Goal: Task Accomplishment & Management: Complete application form

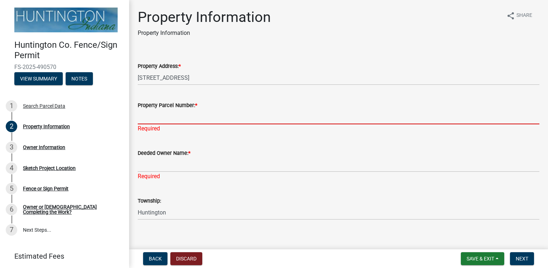
click at [158, 116] on input "Property Parcel Number: *" at bounding box center [339, 116] width 402 height 15
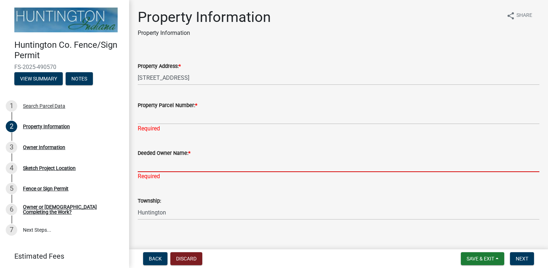
click at [151, 163] on input "Deeded Owner Name: *" at bounding box center [339, 164] width 402 height 15
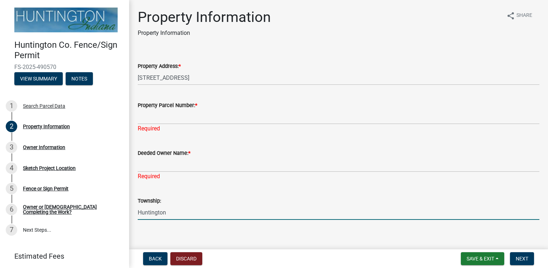
click at [171, 213] on input "Huntington" at bounding box center [339, 212] width 402 height 15
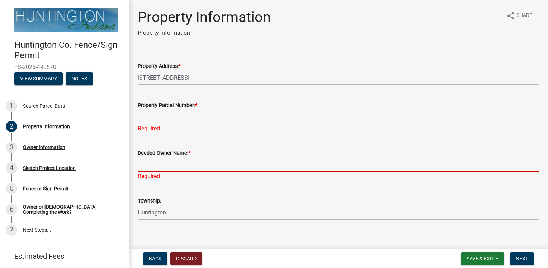
click at [170, 164] on input "Deeded Owner Name: *" at bounding box center [339, 164] width 402 height 15
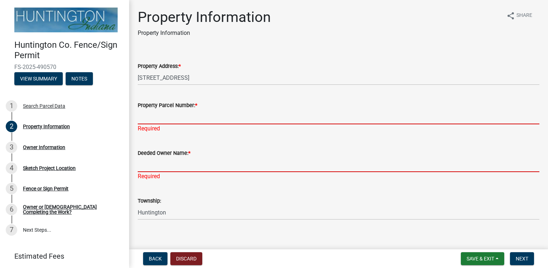
click at [212, 116] on input "Property Parcel Number: *" at bounding box center [339, 116] width 402 height 15
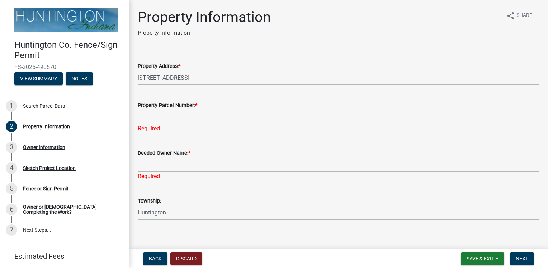
click at [170, 116] on input "Property Parcel Number: *" at bounding box center [339, 116] width 402 height 15
click at [180, 117] on input "Property Parcel Number: *" at bounding box center [339, 116] width 402 height 15
click at [159, 118] on input "Property Parcel Number: *" at bounding box center [339, 116] width 402 height 15
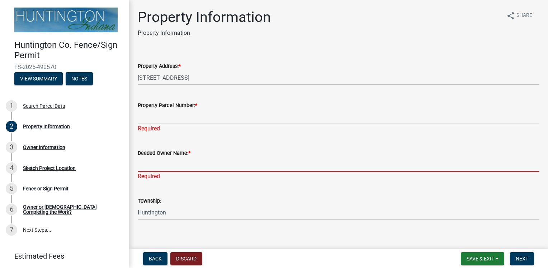
click at [165, 163] on input "Deeded Owner Name: *" at bounding box center [339, 164] width 402 height 15
click at [143, 166] on input "Deeded Owner Name: *" at bounding box center [339, 164] width 402 height 15
click at [167, 167] on input "Deeded Owner Name: *" at bounding box center [339, 164] width 402 height 15
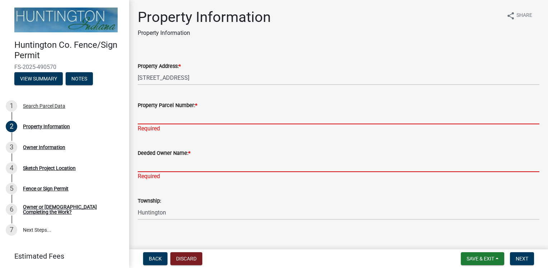
click at [174, 118] on input "Property Parcel Number: *" at bounding box center [339, 116] width 402 height 15
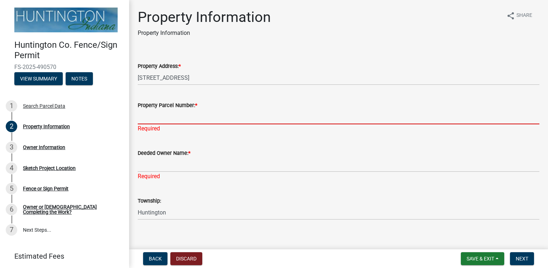
paste input "35-01-23-200-018.700-007"
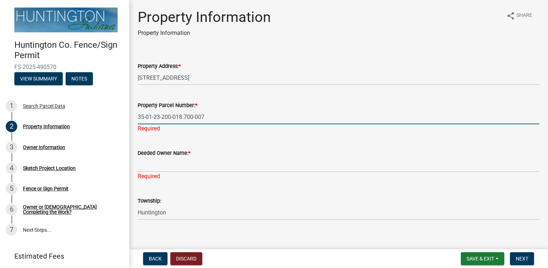
type input "35-01-23-200-018.700-007"
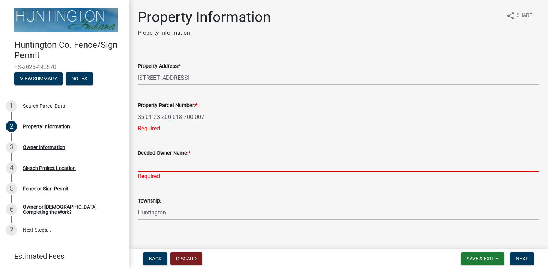
click at [169, 167] on div "Deeded Owner Name: * Required" at bounding box center [339, 159] width 402 height 42
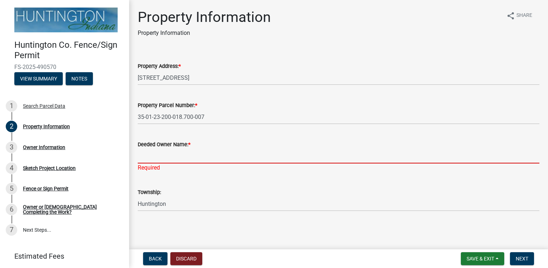
click at [164, 156] on input "Deeded Owner Name: *" at bounding box center [339, 156] width 402 height 15
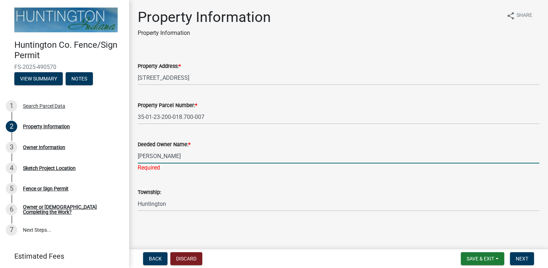
type input "[PERSON_NAME]"
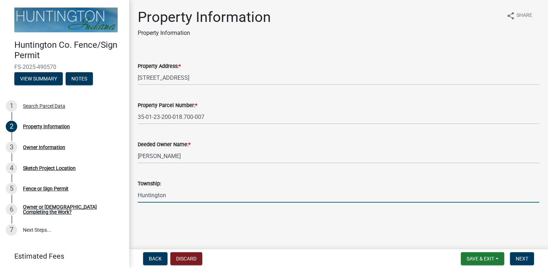
click at [268, 192] on form "Township: [GEOGRAPHIC_DATA]" at bounding box center [339, 190] width 402 height 23
click at [524, 256] on span "Next" at bounding box center [522, 258] width 13 height 6
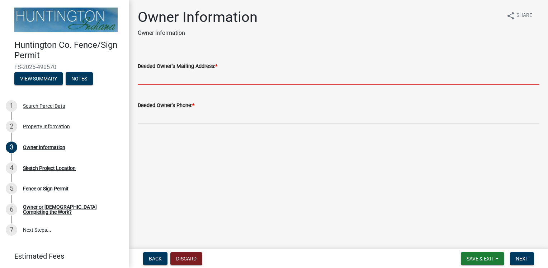
click at [212, 81] on input "Deeded Owner's Mailing Address: *" at bounding box center [339, 77] width 402 height 15
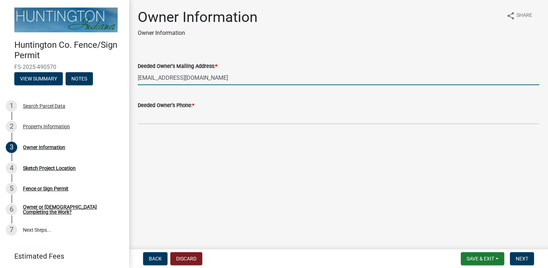
type input "[EMAIL_ADDRESS][DOMAIN_NAME]"
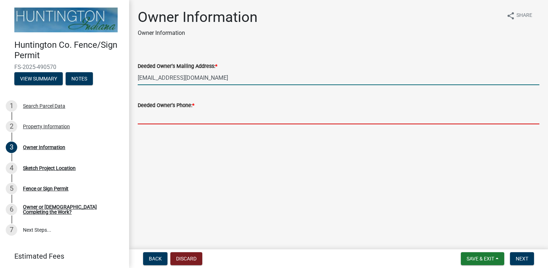
click at [196, 113] on input "Deeded Owner's Phone: *" at bounding box center [339, 116] width 402 height 15
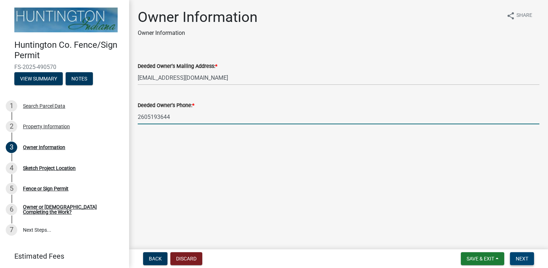
type input "2605193644"
click at [522, 256] on span "Next" at bounding box center [522, 258] width 13 height 6
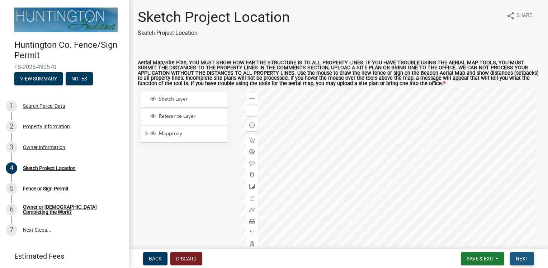
click at [522, 258] on span "Next" at bounding box center [522, 258] width 13 height 6
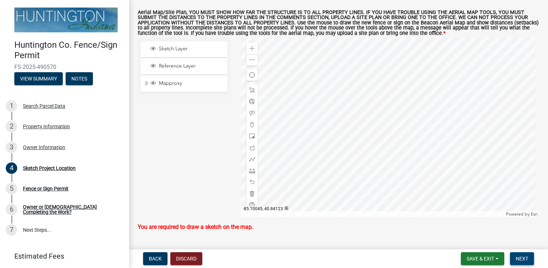
scroll to position [50, 0]
drag, startPoint x: 548, startPoint y: 204, endPoint x: 518, endPoint y: 258, distance: 61.5
click at [518, 258] on span "Next" at bounding box center [522, 258] width 13 height 6
click at [179, 51] on span "Sketch Layer" at bounding box center [190, 49] width 67 height 6
click at [374, 104] on div at bounding box center [390, 127] width 299 height 179
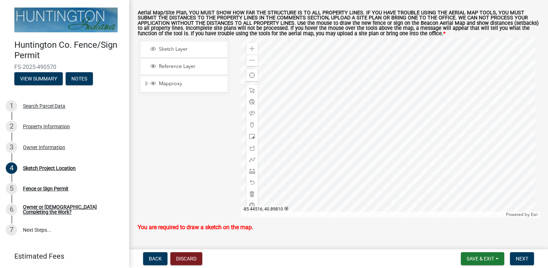
click at [401, 92] on div at bounding box center [390, 127] width 299 height 179
click at [251, 233] on wm-data-entity-input "Aerial Map/Site Plan, YOU MUST SHOW HOW FAR THE STRUCTURE IS TO ALL PROPERTY LI…" at bounding box center [339, 120] width 402 height 236
click at [250, 231] on p "You are required to draw a sketch on the map." at bounding box center [339, 227] width 402 height 9
drag, startPoint x: 250, startPoint y: 231, endPoint x: 276, endPoint y: 230, distance: 25.8
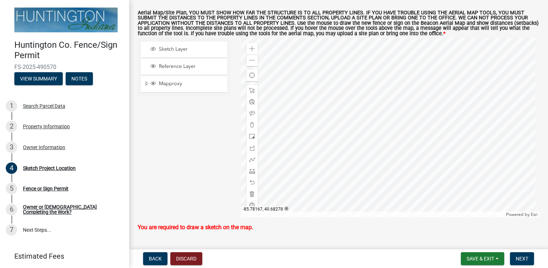
click at [276, 230] on p "You are required to draw a sketch on the map." at bounding box center [339, 227] width 402 height 9
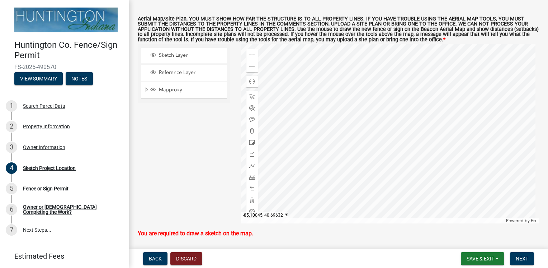
scroll to position [38, 0]
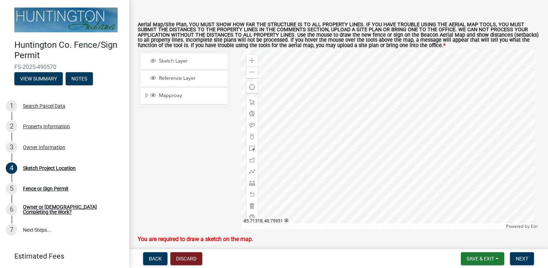
click at [166, 98] on div "Mapproxy" at bounding box center [184, 96] width 86 height 16
click at [191, 80] on span "Reference Layer" at bounding box center [190, 78] width 67 height 6
click at [188, 60] on span "Sketch Layer" at bounding box center [190, 61] width 67 height 6
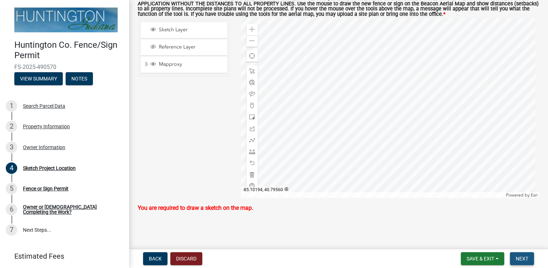
click at [529, 259] on button "Next" at bounding box center [522, 258] width 24 height 13
click at [211, 222] on div "Sketch Project Location Sketch Project Location share Share Aerial Map/Site Pla…" at bounding box center [338, 82] width 413 height 286
click at [210, 221] on div "Sketch Project Location Sketch Project Location share Share Aerial Map/Site Pla…" at bounding box center [338, 82] width 413 height 286
click at [250, 71] on span at bounding box center [252, 71] width 6 height 6
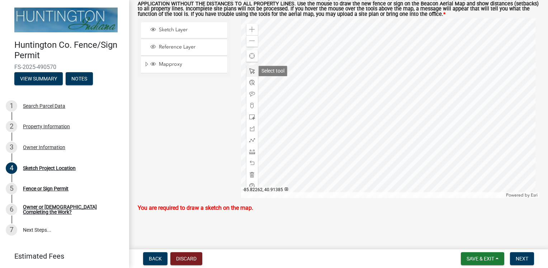
click at [250, 71] on span at bounding box center [252, 71] width 6 height 6
click at [249, 93] on span at bounding box center [252, 94] width 6 height 6
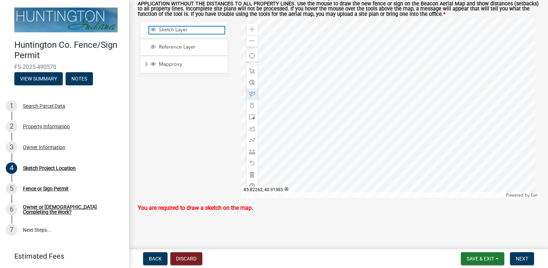
click at [176, 29] on span "Sketch Layer" at bounding box center [190, 30] width 67 height 6
click at [183, 29] on span "Sketch Layer" at bounding box center [190, 30] width 67 height 6
click at [253, 92] on span at bounding box center [252, 94] width 6 height 6
click at [247, 91] on div at bounding box center [251, 93] width 11 height 11
click at [248, 91] on div at bounding box center [251, 93] width 11 height 11
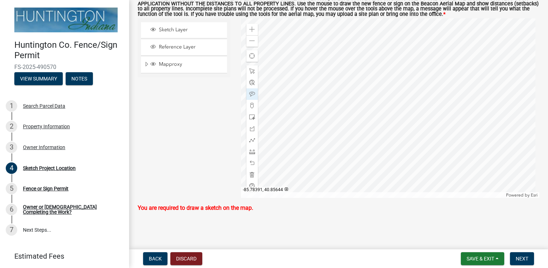
click at [270, 94] on div at bounding box center [390, 107] width 299 height 179
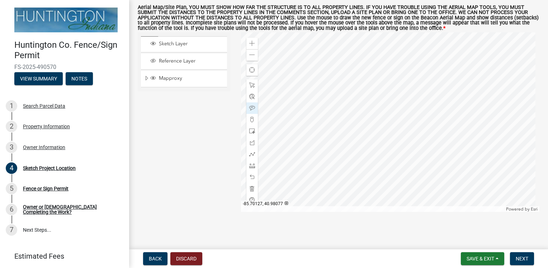
scroll to position [55, 0]
click at [521, 258] on span "Next" at bounding box center [522, 258] width 13 height 6
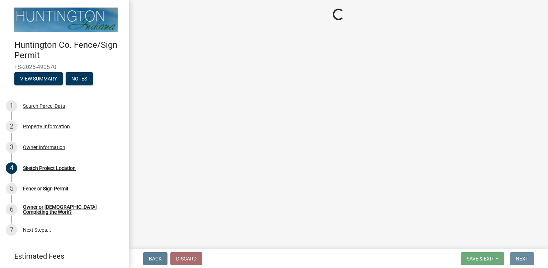
scroll to position [0, 0]
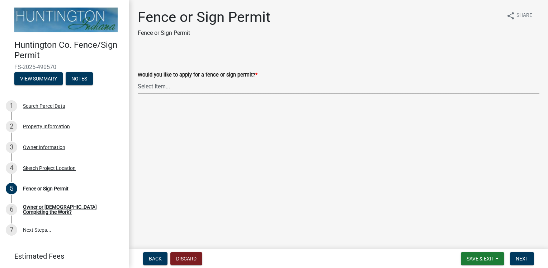
click at [198, 88] on select "Select Item... Fence Sign" at bounding box center [339, 86] width 402 height 15
click at [138, 79] on select "Select Item... Fence Sign" at bounding box center [339, 86] width 402 height 15
select select "fa301a77-165d-42d4-b8ec-277609ae43fc"
click at [527, 256] on span "Next" at bounding box center [522, 258] width 13 height 6
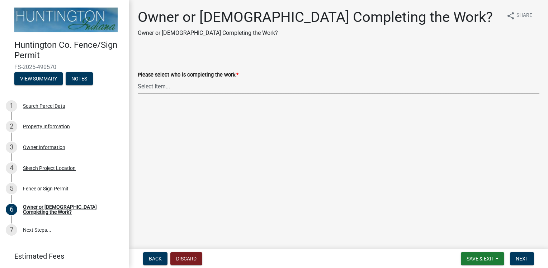
click at [212, 85] on select "Select Item... owner contractor" at bounding box center [339, 86] width 402 height 15
click at [138, 79] on select "Select Item... owner contractor" at bounding box center [339, 86] width 402 height 15
select select "8ddc62f2-dfb2-48c0-934f-897b807d40c0"
click at [527, 256] on span "Next" at bounding box center [522, 258] width 13 height 6
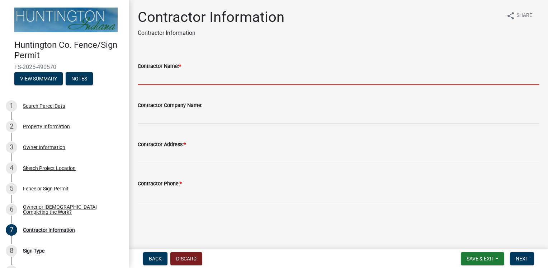
click at [199, 80] on input "Contractor Name: *" at bounding box center [339, 77] width 402 height 15
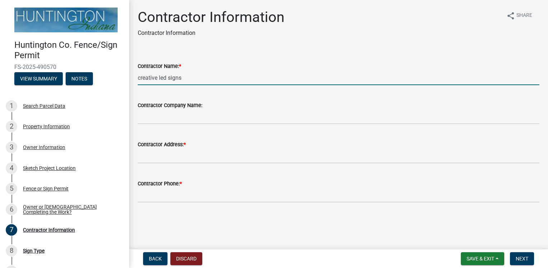
type input "creative led signs"
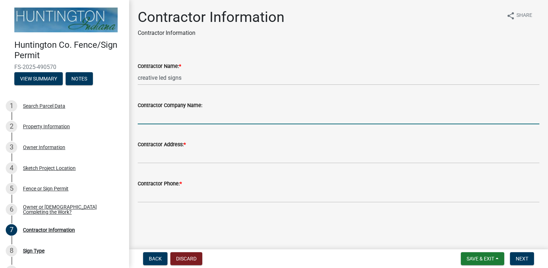
click at [168, 114] on input "Contractor Company Name:" at bounding box center [339, 116] width 402 height 15
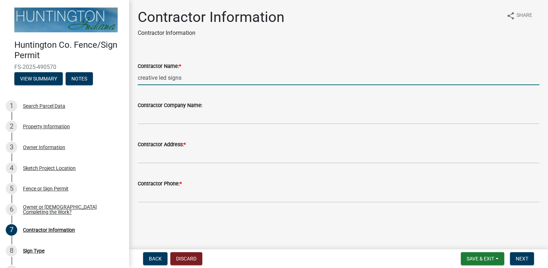
drag, startPoint x: 183, startPoint y: 79, endPoint x: 135, endPoint y: 78, distance: 47.7
click at [135, 79] on div "Contractor Name: * creative led signs" at bounding box center [338, 68] width 413 height 33
type input "[PERSON_NAME]"
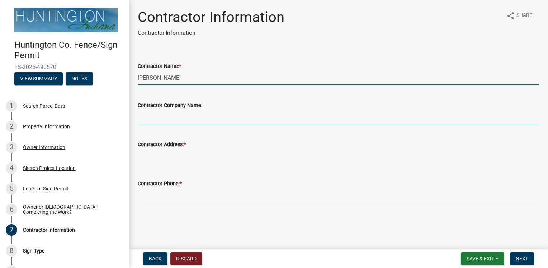
click at [161, 118] on input "Contractor Company Name:" at bounding box center [339, 116] width 402 height 15
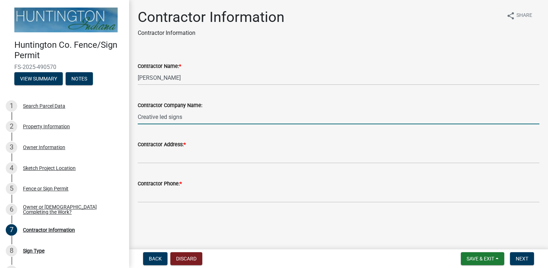
type input "Creative led signs"
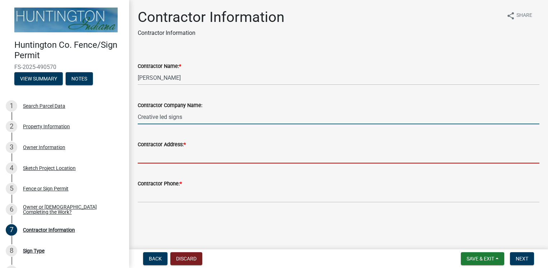
click at [156, 157] on input "Contractor Address: *" at bounding box center [339, 156] width 402 height 15
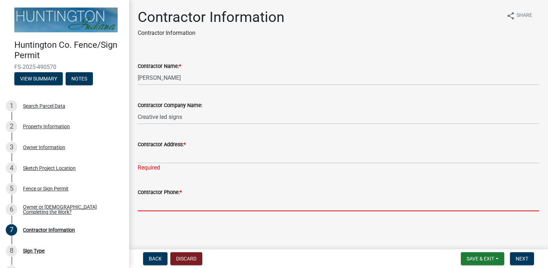
click at [155, 193] on form "Contractor Phone: *" at bounding box center [339, 199] width 402 height 23
click at [171, 198] on input "Contractor Phone: *" at bounding box center [339, 203] width 402 height 15
paste input "7735549999"
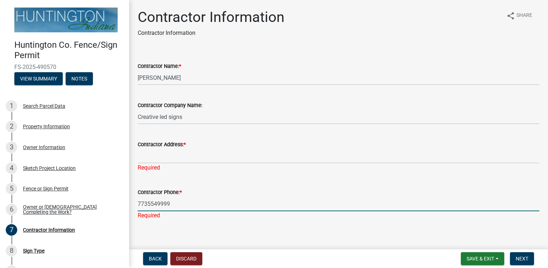
type input "7735549999"
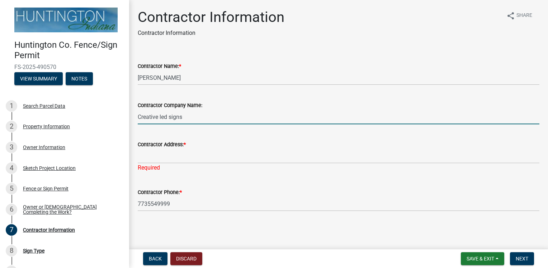
click at [175, 117] on input "Creative led signs" at bounding box center [339, 116] width 402 height 15
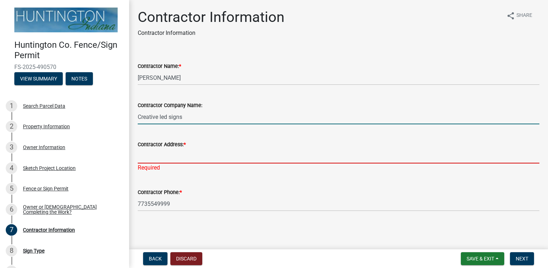
click at [152, 156] on input "Contractor Address: *" at bounding box center [339, 156] width 402 height 15
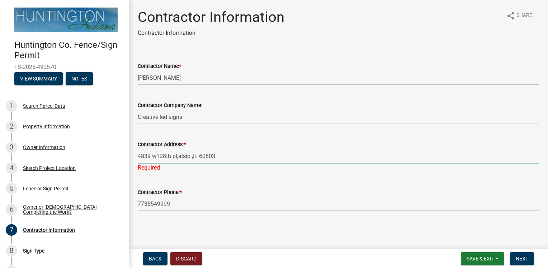
click at [193, 155] on input "4839 w128th pl,alsip ,IL 60803" at bounding box center [339, 156] width 402 height 15
type input "4839 w128th pl,alsip ,IL 60803"
click at [194, 156] on input "4839 w128th pl,alsip ,IL 60803" at bounding box center [339, 156] width 402 height 15
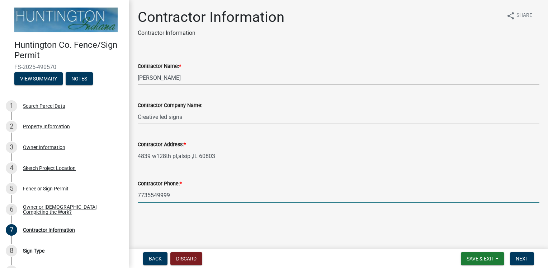
click at [219, 192] on input "7735549999" at bounding box center [339, 195] width 402 height 15
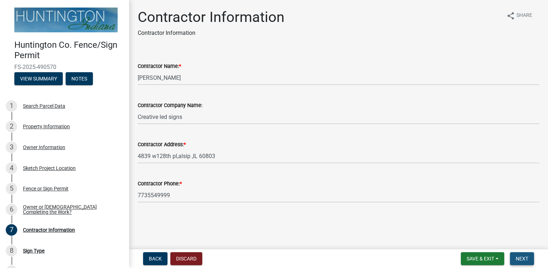
click at [524, 258] on span "Next" at bounding box center [522, 258] width 13 height 6
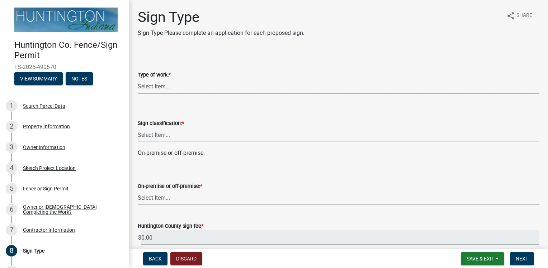
click at [145, 84] on select "Select Item... New Sign Sign Relocation (moving existing sign) Sign Alteration …" at bounding box center [339, 86] width 402 height 15
click at [138, 79] on select "Select Item... New Sign Sign Relocation (moving existing sign) Sign Alteration …" at bounding box center [339, 86] width 402 height 15
select select "c60056cb-8a66-479e-8283-ac731c3f2fcd"
click at [160, 137] on select "Select Item... Directional Directory Pole Projecting Roof Subdivision Wall Grou…" at bounding box center [339, 134] width 402 height 15
click at [138, 127] on select "Select Item... Directional Directory Pole Projecting Roof Subdivision Wall Grou…" at bounding box center [339, 134] width 402 height 15
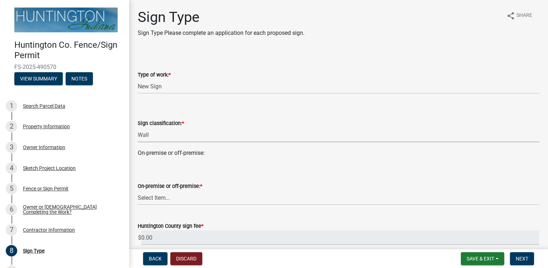
select select "1bb0c73e-a9ad-4ef3-82c1-0395f1cac9b8"
click at [162, 196] on select "Select Item... On-premise (permanent) On-premise (temporary) Off-premise (perma…" at bounding box center [339, 197] width 402 height 15
click at [138, 190] on select "Select Item... On-premise (permanent) On-premise (temporary) Off-premise (perma…" at bounding box center [339, 197] width 402 height 15
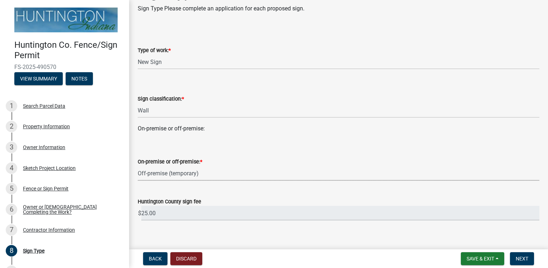
scroll to position [33, 0]
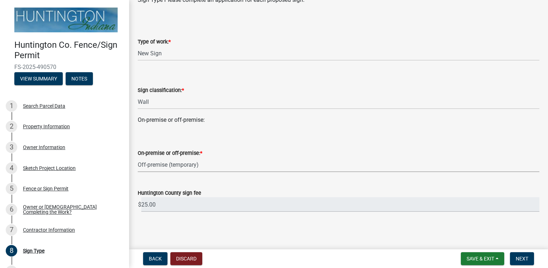
click at [188, 163] on select "Select Item... On-premise (permanent) On-premise (temporary) Off-premise (perma…" at bounding box center [339, 164] width 402 height 15
click at [138, 172] on select "Select Item... On-premise (permanent) On-premise (temporary) Off-premise (perma…" at bounding box center [339, 164] width 402 height 15
select select "06e5a77d-f12e-4a61-95b0-3cf8941faa94"
click at [527, 260] on span "Next" at bounding box center [522, 258] width 13 height 6
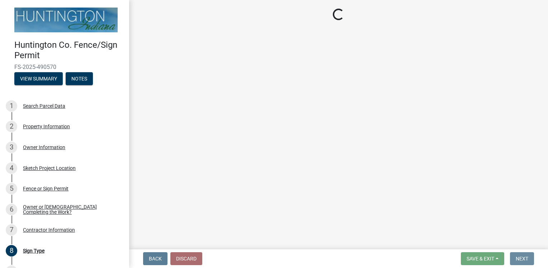
scroll to position [0, 0]
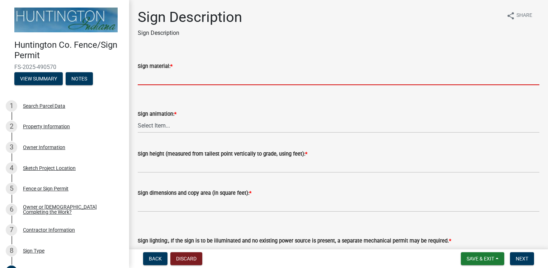
click at [159, 74] on input "Sign material: *" at bounding box center [339, 77] width 402 height 15
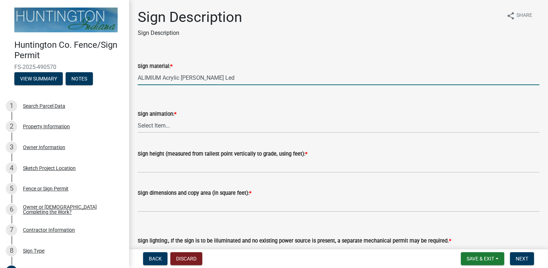
click at [153, 80] on input "ALIMIUM Acrylic [PERSON_NAME] Led" at bounding box center [339, 77] width 402 height 15
click at [152, 80] on input "ALIMIUM Acrylic [PERSON_NAME] Led" at bounding box center [339, 77] width 402 height 15
type input "Aluminum Acrylic [PERSON_NAME] Led"
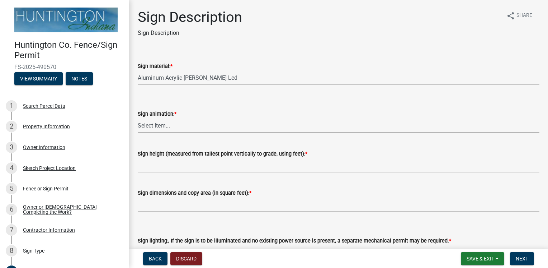
click at [158, 125] on select "Select Item... Static (non-animated) Non-static (ex. video screen or LED)" at bounding box center [339, 125] width 402 height 15
click at [138, 118] on select "Select Item... Static (non-animated) Non-static (ex. video screen or LED)" at bounding box center [339, 125] width 402 height 15
select select "7e9503e9-a1a3-407a-863d-3fcb2befaa25"
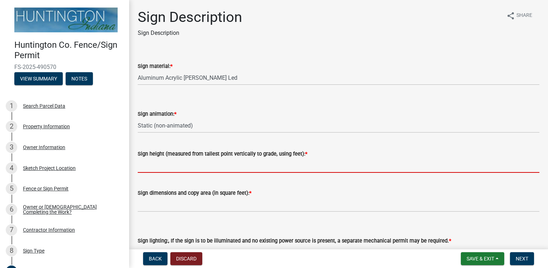
click at [151, 166] on input "Sign height (measured from tallest point vertically to grade, using feet): *" at bounding box center [339, 165] width 402 height 15
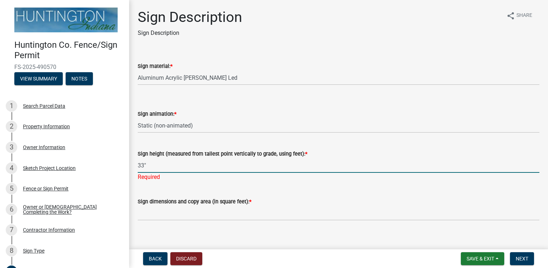
type input "33""
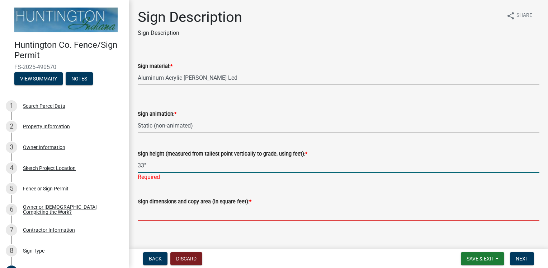
click at [172, 213] on wm-data-entity-input "Sign dimensions and copy area (in square feet): *" at bounding box center [339, 206] width 402 height 39
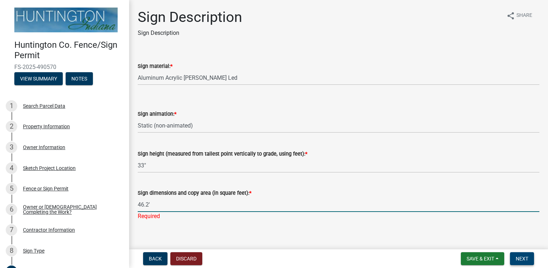
type input "46.2'"
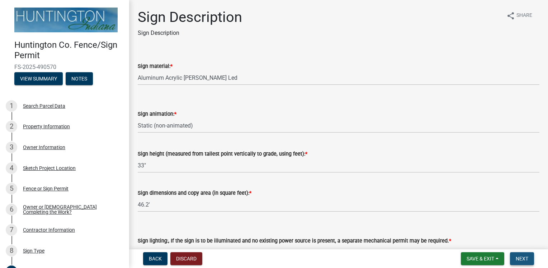
drag, startPoint x: 522, startPoint y: 259, endPoint x: 521, endPoint y: 256, distance: 3.7
click at [521, 257] on span "Next" at bounding box center [522, 258] width 13 height 6
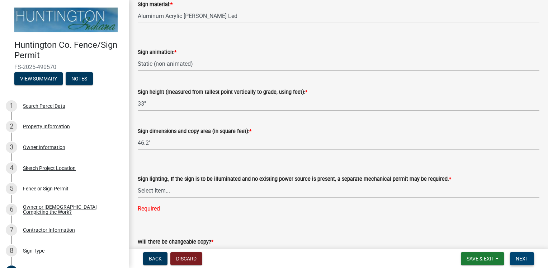
scroll to position [62, 0]
click at [157, 188] on select "Select Item... Internal/Back Lit Spot/Direction Lighting No Illumination" at bounding box center [339, 190] width 402 height 15
click at [138, 183] on select "Select Item... Internal/Back Lit Spot/Direction Lighting No Illumination" at bounding box center [339, 190] width 402 height 15
select select "1dc7710c-39e2-439b-a6df-a109c3dbe96b"
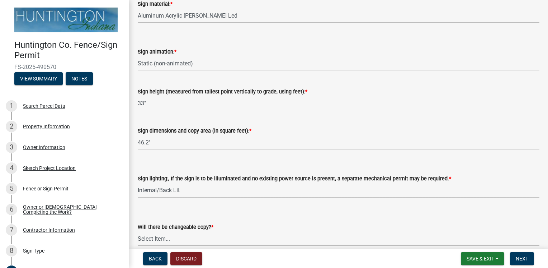
click at [207, 239] on select "Select Item... yes no" at bounding box center [339, 238] width 402 height 15
click at [301, 134] on div "Sign dimensions and copy area (in square feet): *" at bounding box center [339, 130] width 402 height 9
click at [207, 239] on select "Select Item... yes no" at bounding box center [339, 238] width 402 height 15
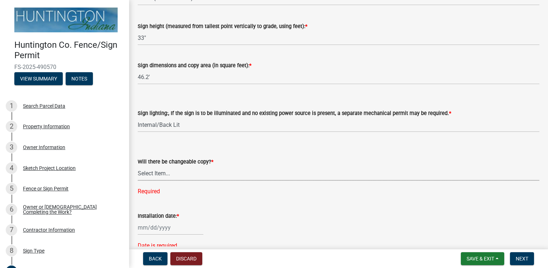
scroll to position [128, 0]
click at [165, 170] on select "Select Item... yes no" at bounding box center [339, 172] width 402 height 15
click at [138, 165] on select "Select Item... yes no" at bounding box center [339, 172] width 402 height 15
select select "79c9cab1-f516-4dcf-be87-491663763605"
select select "10"
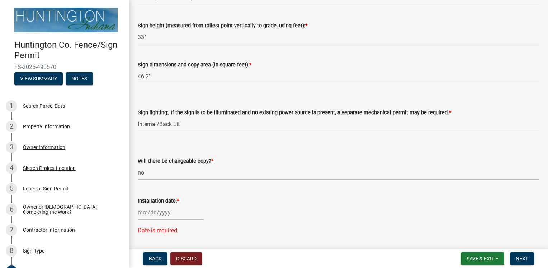
select select "2025"
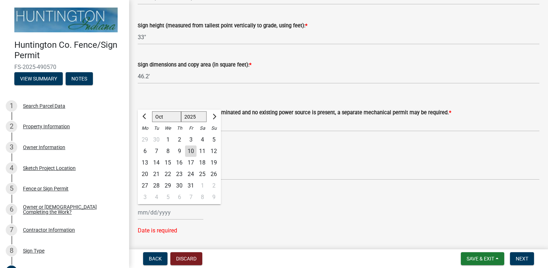
click at [143, 212] on div "[PERSON_NAME] Feb Mar Apr [PERSON_NAME][DATE] Oct Nov [DATE] 1526 1527 1528 152…" at bounding box center [171, 212] width 66 height 15
click at [215, 116] on span "Next month" at bounding box center [213, 116] width 5 height 5
select select "11"
click at [146, 161] on div "10" at bounding box center [144, 162] width 11 height 11
type input "[DATE]"
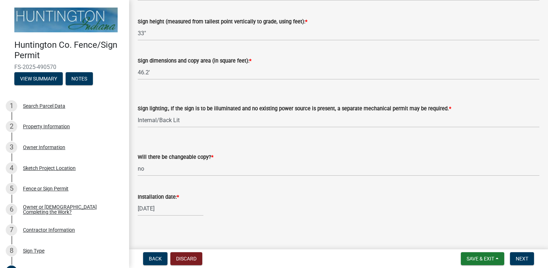
scroll to position [136, 0]
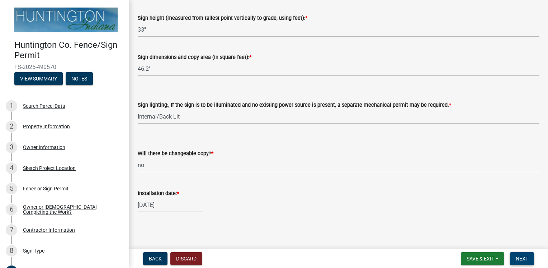
click at [524, 258] on span "Next" at bounding box center [522, 258] width 13 height 6
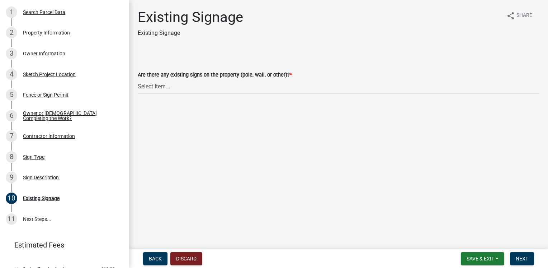
scroll to position [95, 0]
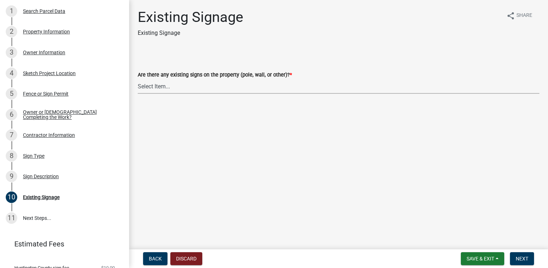
click at [169, 85] on select "Select Item... yes no" at bounding box center [339, 86] width 402 height 15
click at [138, 79] on select "Select Item... yes no" at bounding box center [339, 86] width 402 height 15
select select "75192995-92dd-4493-bca2-0ace4723de0a"
click at [522, 257] on span "Next" at bounding box center [522, 258] width 13 height 6
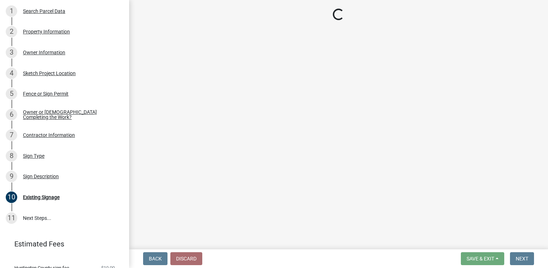
scroll to position [156, 0]
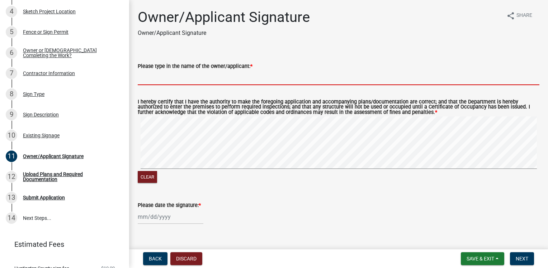
click at [180, 78] on input "Please type in the name of the owner/applicant: *" at bounding box center [339, 77] width 402 height 15
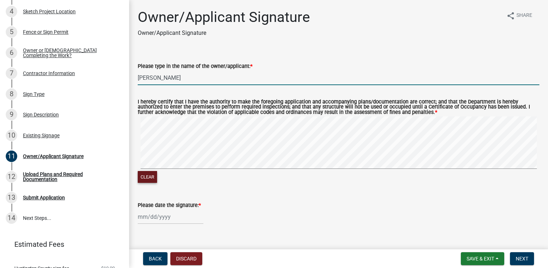
click at [151, 178] on button "Clear" at bounding box center [147, 177] width 19 height 12
click at [179, 78] on input "[PERSON_NAME]" at bounding box center [339, 77] width 402 height 15
type input "[PERSON_NAME]"
click at [145, 217] on div at bounding box center [171, 216] width 66 height 15
select select "10"
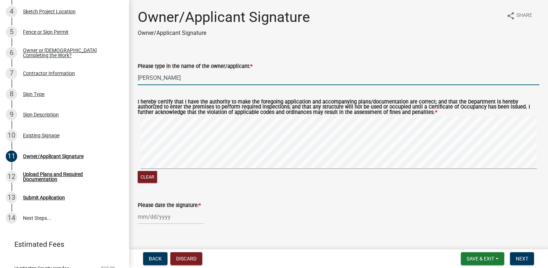
select select "2025"
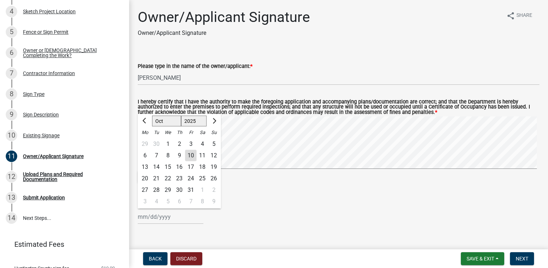
click at [191, 155] on div "10" at bounding box center [190, 155] width 11 height 11
type input "[DATE]"
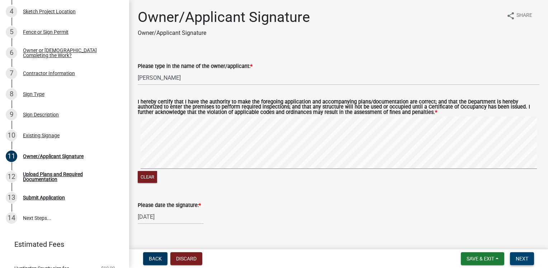
click at [524, 258] on span "Next" at bounding box center [522, 258] width 13 height 6
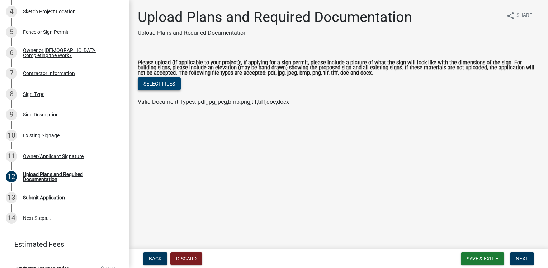
click at [156, 84] on button "Select files" at bounding box center [159, 83] width 43 height 13
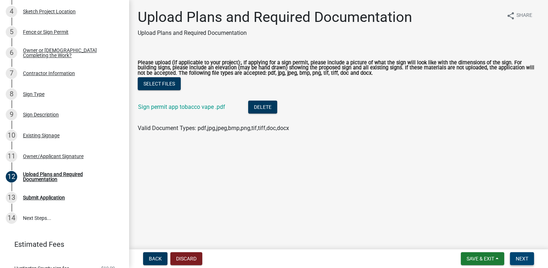
click at [518, 258] on span "Next" at bounding box center [522, 258] width 13 height 6
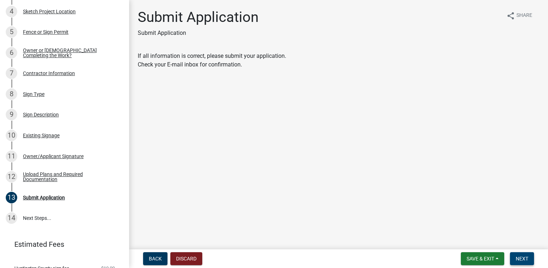
click at [518, 257] on span "Next" at bounding box center [522, 258] width 13 height 6
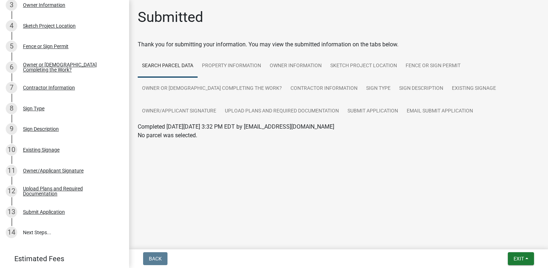
scroll to position [171, 0]
